Goal: Task Accomplishment & Management: Use online tool/utility

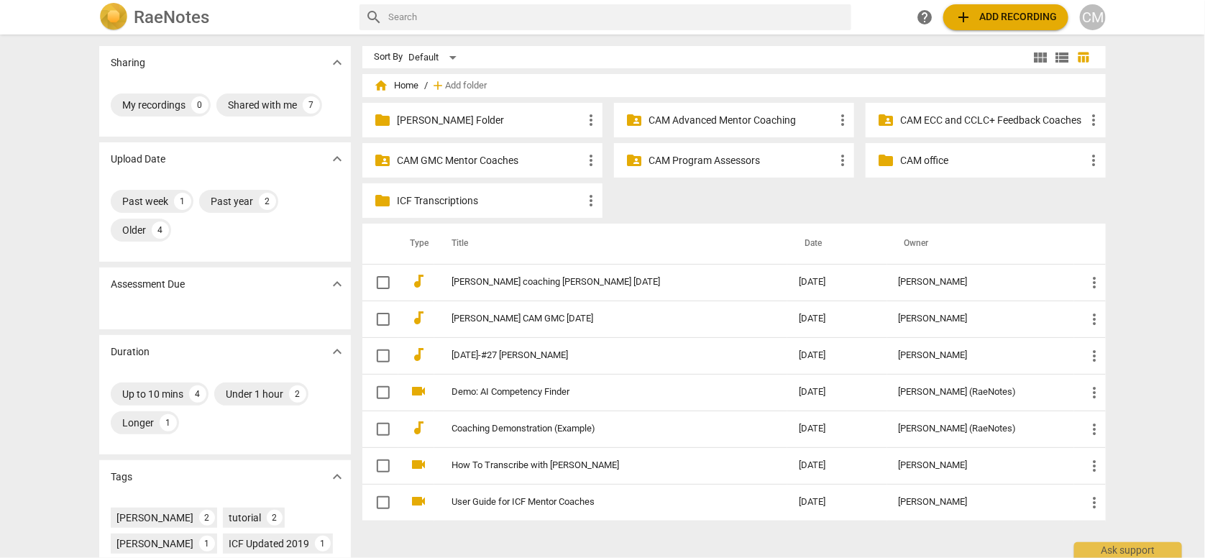
click at [690, 160] on p "CAM Program Assessors" at bounding box center [742, 160] width 186 height 15
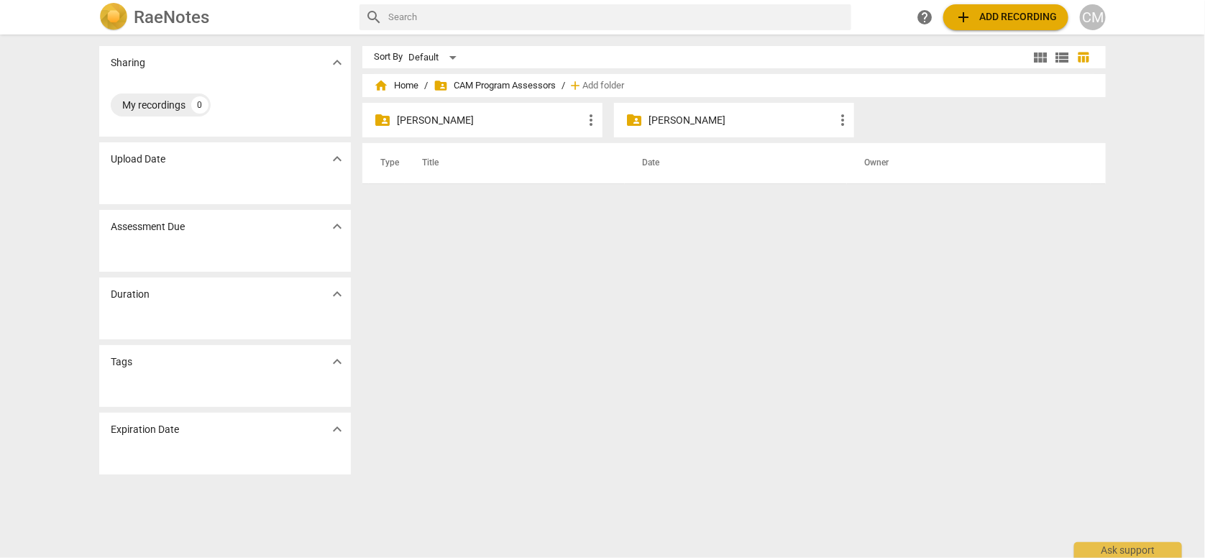
click at [1084, 19] on div "CM" at bounding box center [1093, 17] width 26 height 26
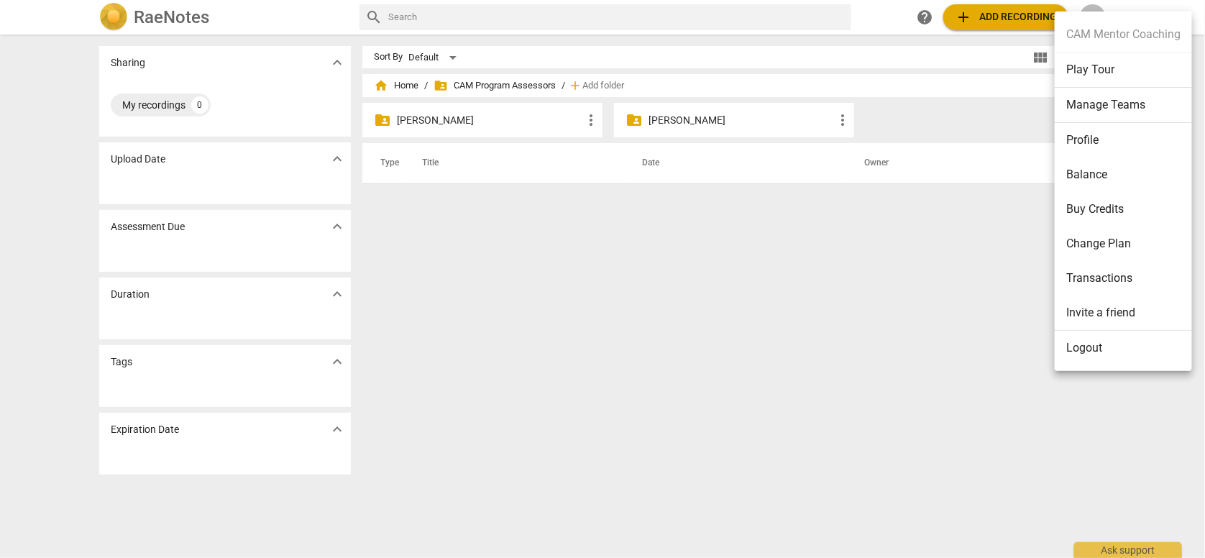
click at [1094, 176] on li "Balance" at bounding box center [1123, 174] width 137 height 35
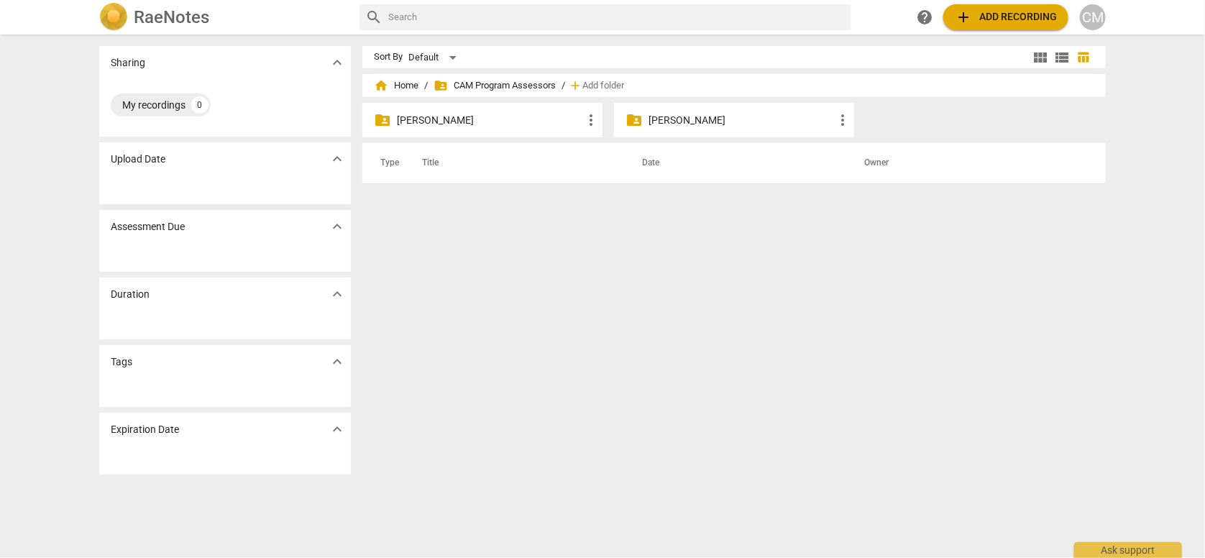
click at [426, 116] on p "[PERSON_NAME]" at bounding box center [490, 120] width 186 height 15
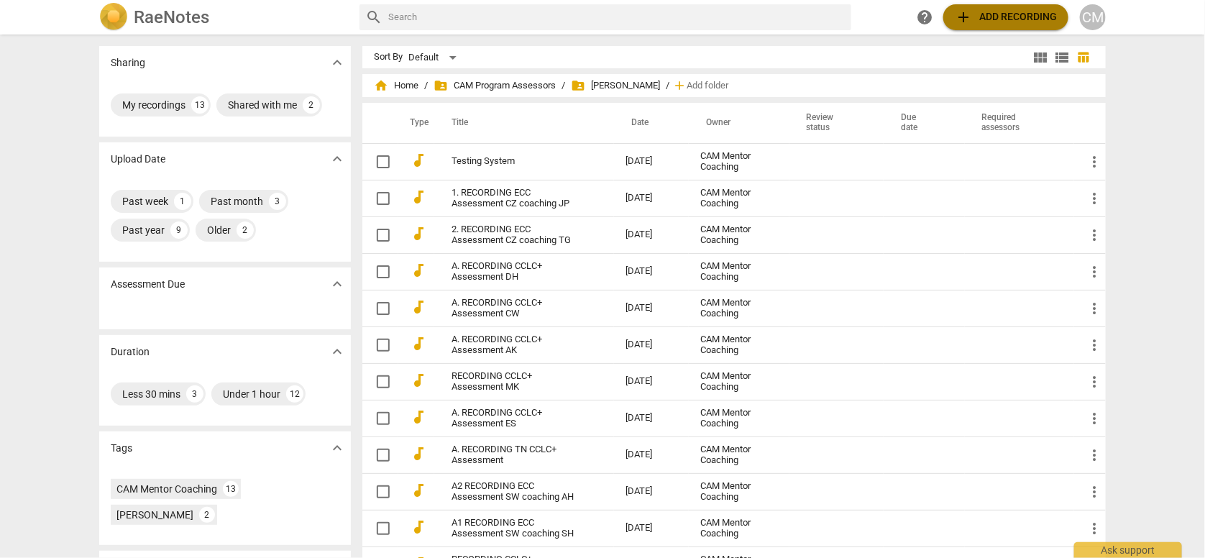
click at [986, 10] on span "add Add recording" at bounding box center [1006, 17] width 102 height 17
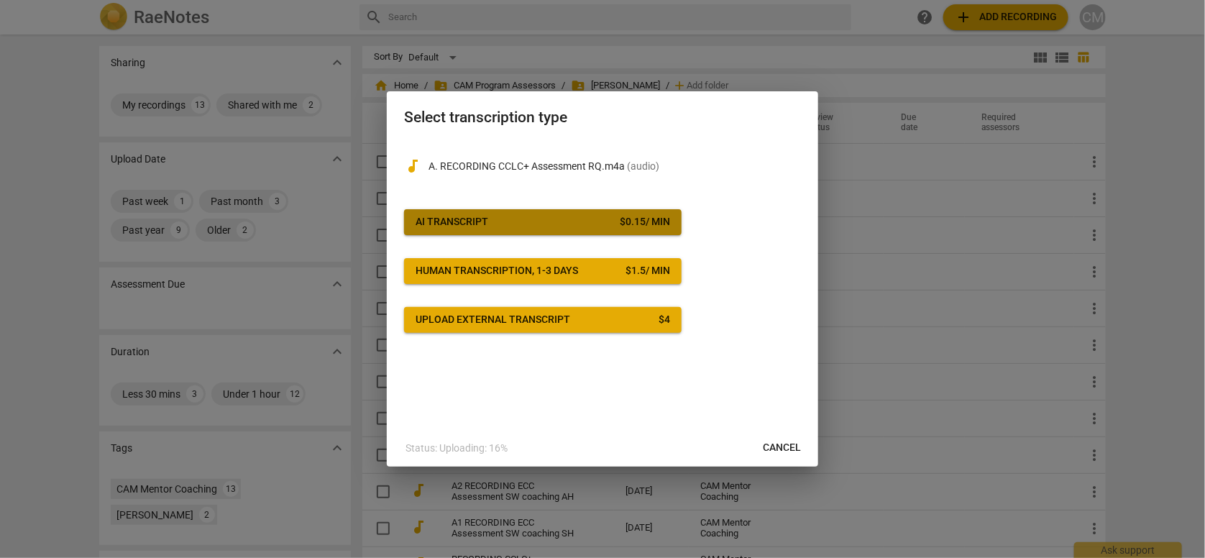
click at [498, 210] on button "AI Transcript $ 0.15 / min" at bounding box center [543, 222] width 278 height 26
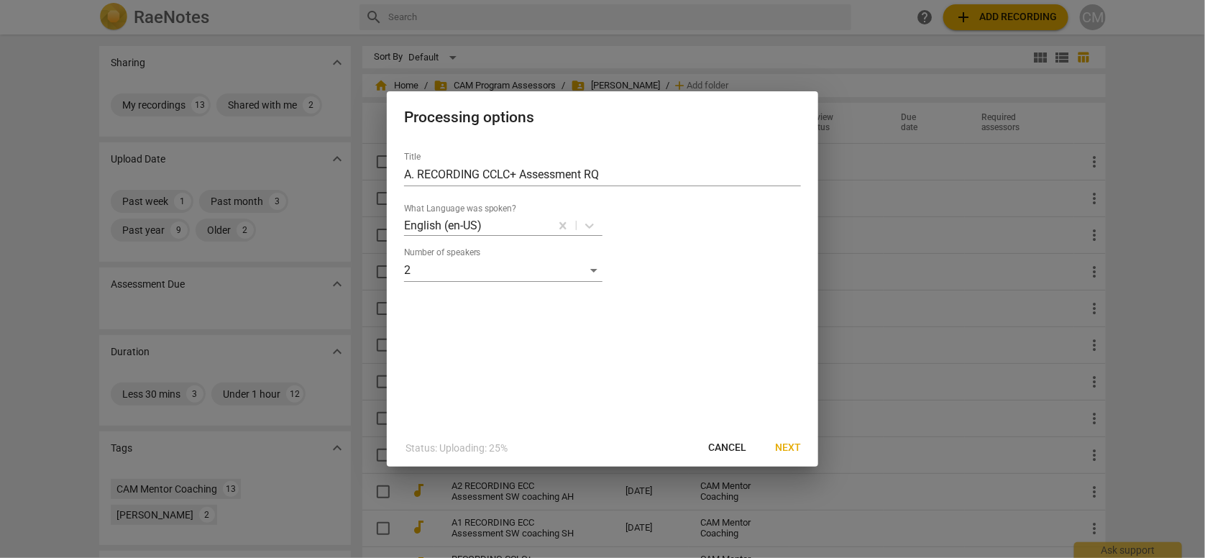
click at [788, 430] on div "Processing options Title A. RECORDING CCLC+ Assessment RQ What Language was spo…" at bounding box center [602, 279] width 431 height 376
click at [788, 446] on span "Next" at bounding box center [788, 448] width 26 height 14
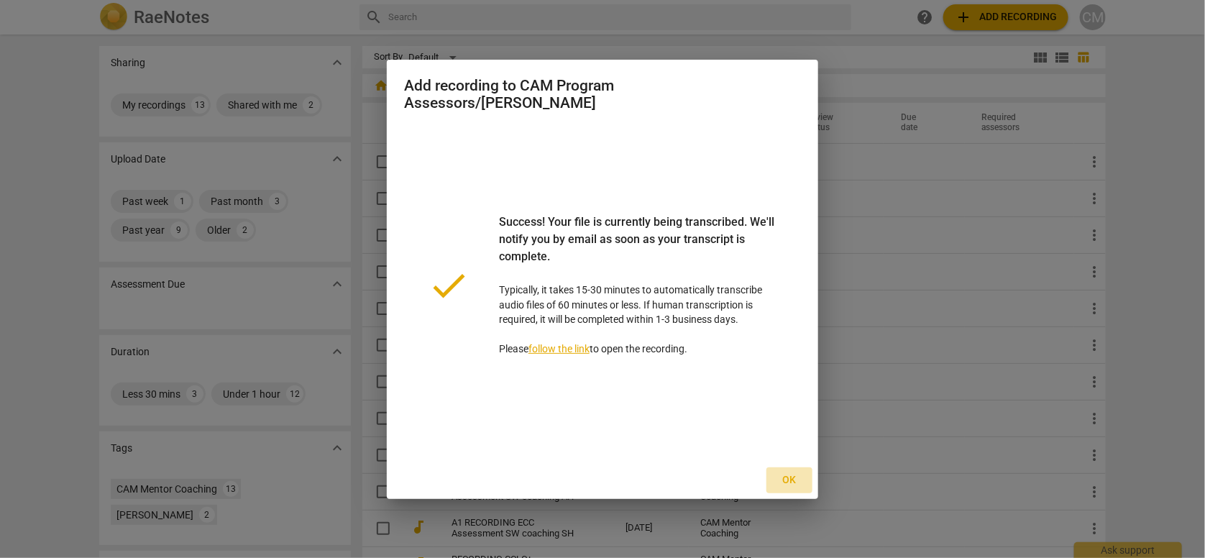
click at [799, 483] on span "Ok" at bounding box center [789, 480] width 23 height 14
